Goal: Transaction & Acquisition: Subscribe to service/newsletter

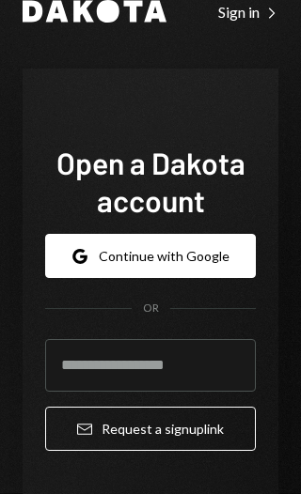
scroll to position [46, 0]
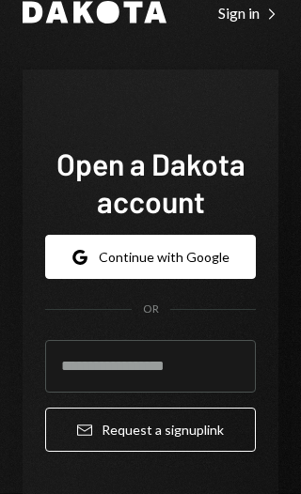
click at [131, 363] on input "email" at bounding box center [150, 366] width 210 height 53
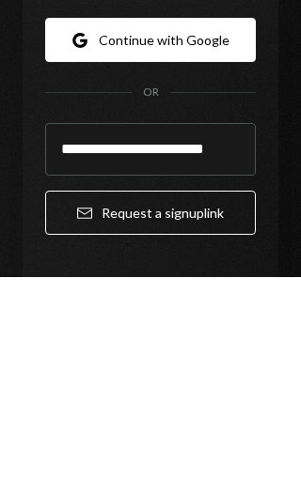
type input "**********"
click at [217, 408] on button "Email Request a sign up link" at bounding box center [150, 430] width 210 height 44
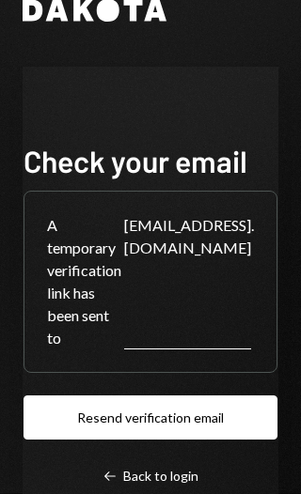
scroll to position [49, 0]
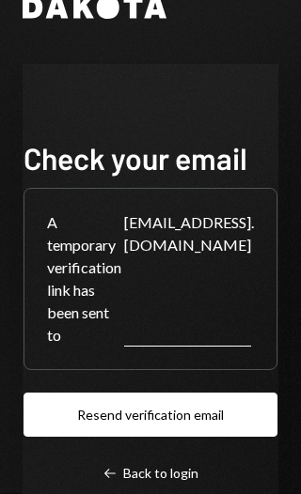
click at [221, 418] on button "Resend verification email" at bounding box center [150, 415] width 254 height 44
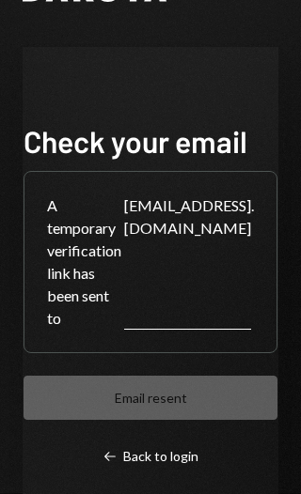
scroll to position [65, 0]
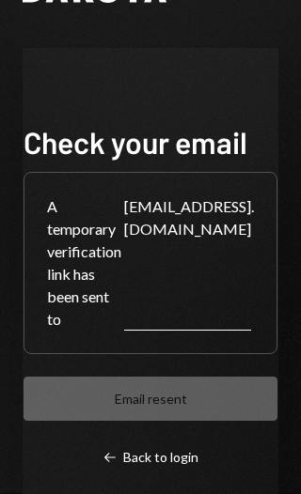
click at [190, 294] on div "A temporary verification link has been sent to [EMAIL_ADDRESS][DOMAIN_NAME] ." at bounding box center [150, 263] width 252 height 180
